Goal: Information Seeking & Learning: Learn about a topic

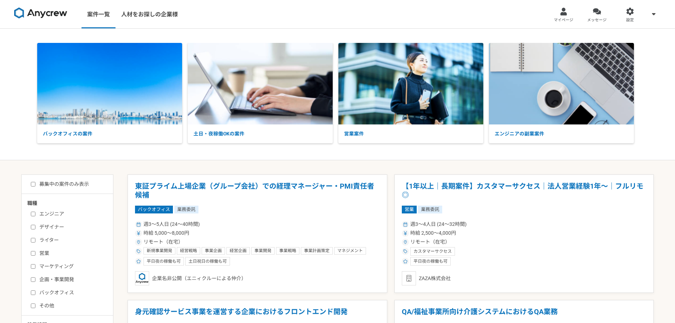
click at [566, 16] on link "マイページ" at bounding box center [563, 14] width 33 height 28
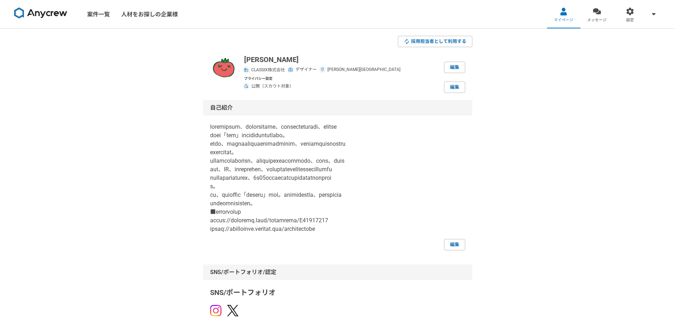
click at [55, 14] on img at bounding box center [40, 12] width 53 height 11
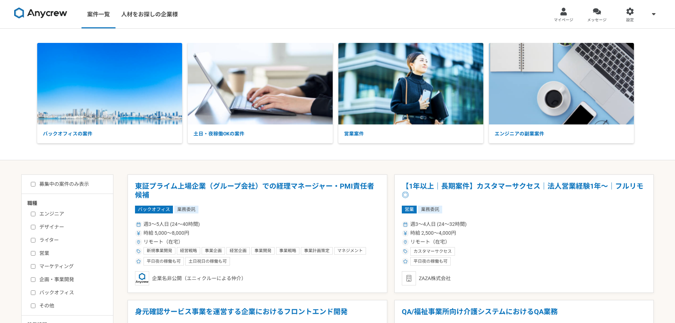
click at [656, 17] on span at bounding box center [654, 14] width 9 height 9
click at [99, 18] on link "案件一覧" at bounding box center [99, 14] width 34 height 28
click at [33, 180] on div "募集中の案件のみ表示 職種 エンジニア デザイナー ライター 営業 マーケティング 企画・事業開発 バックオフィス その他 稼働時間 週1人日（8時間）以下 …" at bounding box center [67, 312] width 92 height 277
click at [34, 184] on input "募集中の案件のみ表示" at bounding box center [33, 184] width 5 height 5
checkbox input "true"
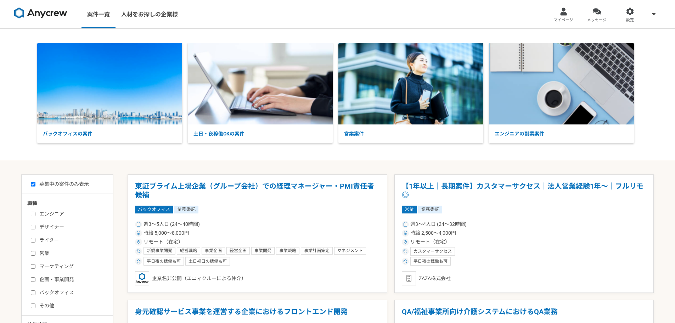
click at [57, 226] on label "デザイナー" at bounding box center [72, 226] width 82 height 7
click at [35, 226] on input "デザイナー" at bounding box center [33, 227] width 5 height 5
checkbox input "true"
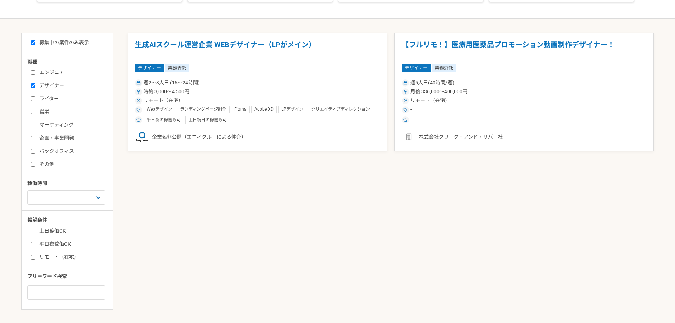
scroll to position [142, 0]
click at [64, 254] on label "リモート（在宅）" at bounding box center [72, 256] width 82 height 7
click at [35, 255] on input "リモート（在宅）" at bounding box center [33, 257] width 5 height 5
checkbox input "true"
